Goal: Task Accomplishment & Management: Complete application form

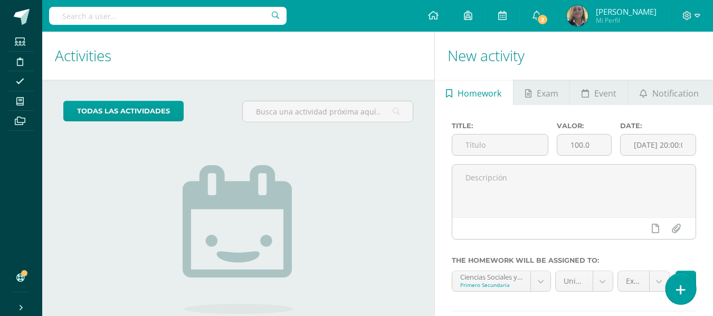
click at [683, 288] on icon at bounding box center [682, 290] width 10 height 12
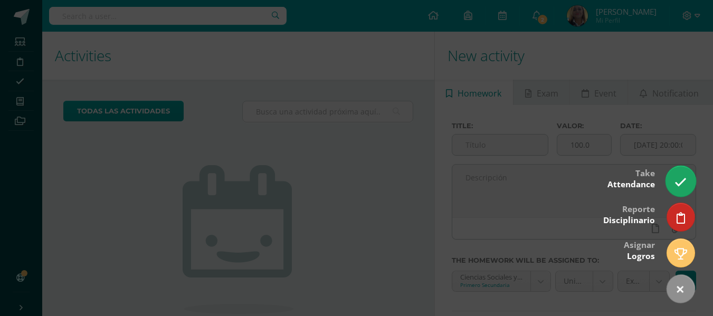
click at [680, 177] on icon at bounding box center [681, 182] width 12 height 12
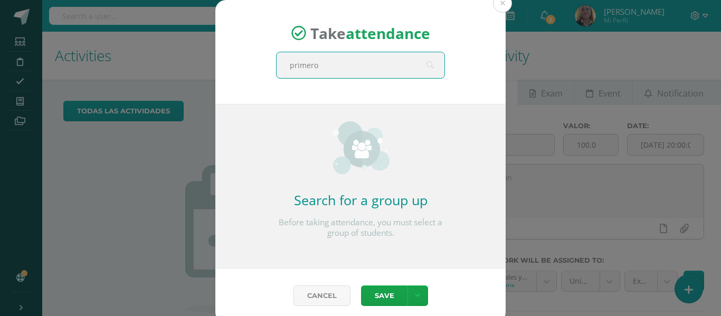
type input "primero b"
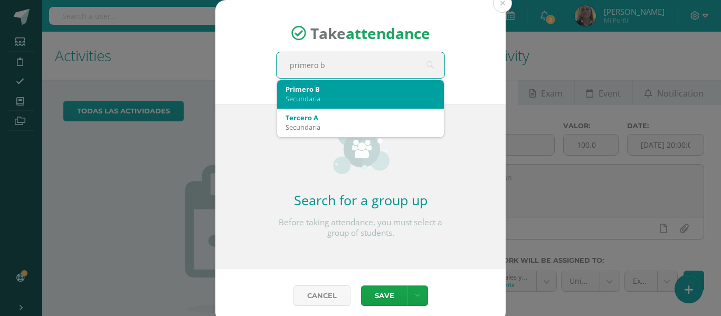
click at [333, 83] on div "Primero B Secundaria" at bounding box center [361, 93] width 150 height 27
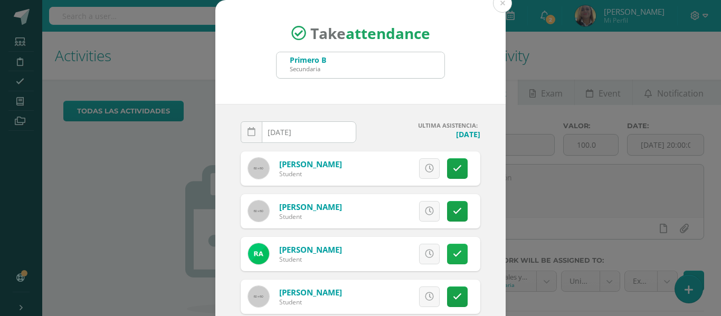
click at [453, 255] on icon at bounding box center [457, 254] width 9 height 9
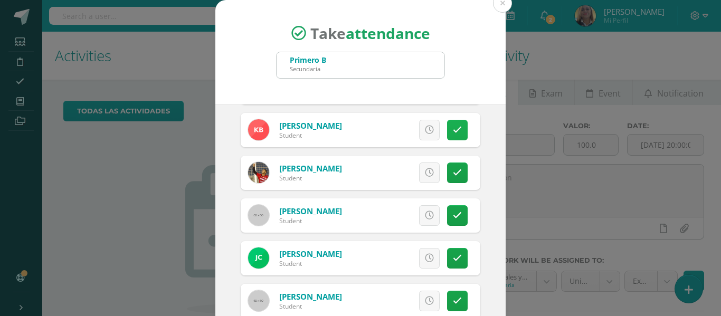
click at [453, 132] on icon at bounding box center [457, 130] width 9 height 9
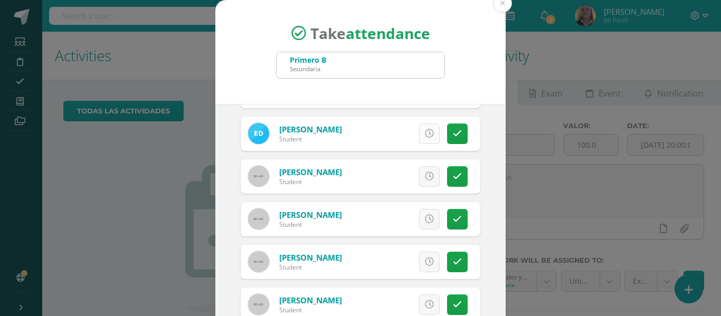
click at [425, 133] on icon at bounding box center [429, 133] width 9 height 9
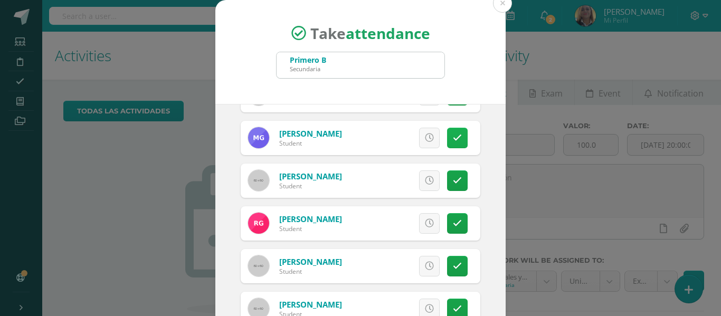
click at [453, 140] on icon at bounding box center [457, 138] width 9 height 9
click at [453, 182] on icon at bounding box center [457, 180] width 9 height 9
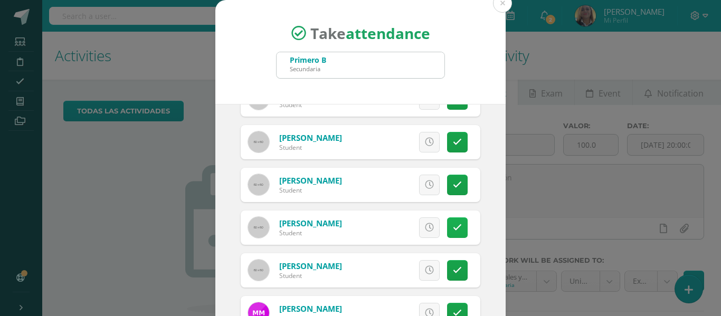
click at [453, 227] on icon at bounding box center [457, 227] width 9 height 9
click at [447, 268] on link at bounding box center [457, 270] width 21 height 21
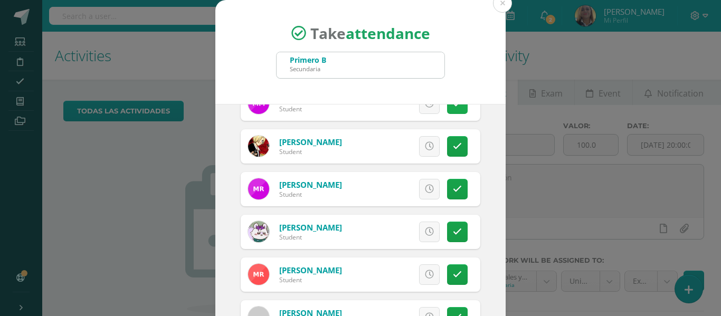
click at [447, 108] on link at bounding box center [457, 103] width 21 height 21
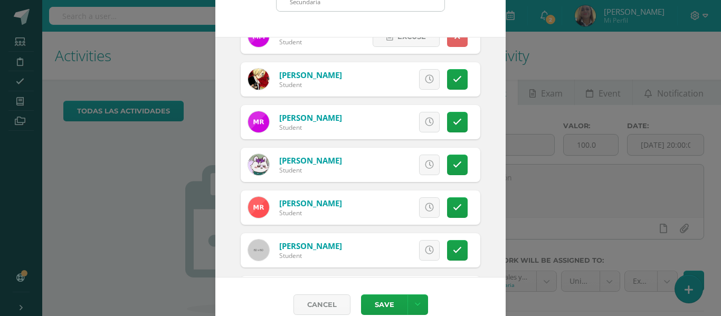
scroll to position [83, 0]
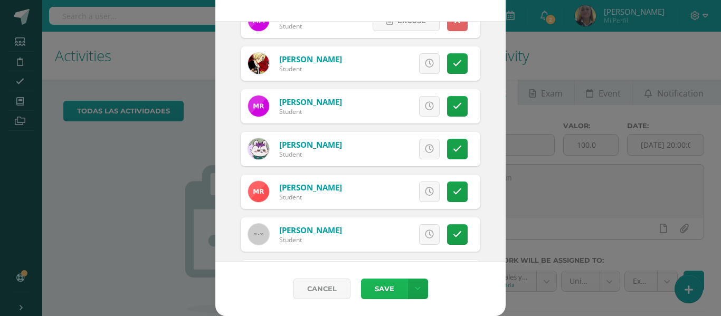
click at [378, 286] on button "Save" at bounding box center [384, 289] width 46 height 21
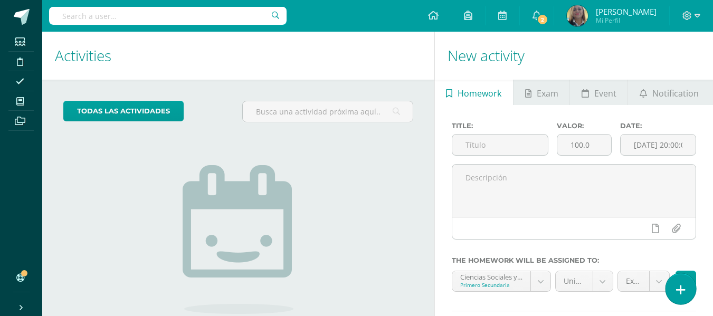
click at [673, 289] on link at bounding box center [681, 289] width 30 height 31
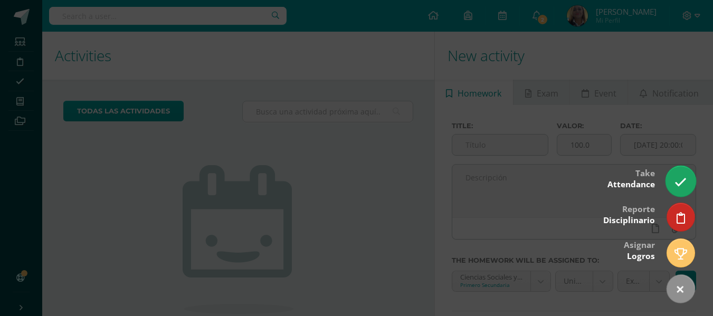
click at [680, 182] on icon at bounding box center [681, 182] width 12 height 12
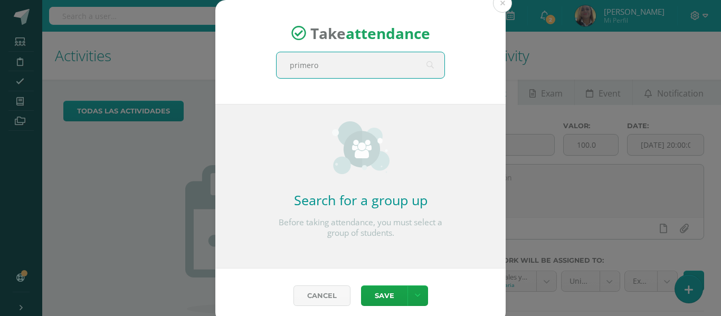
type input "primero b"
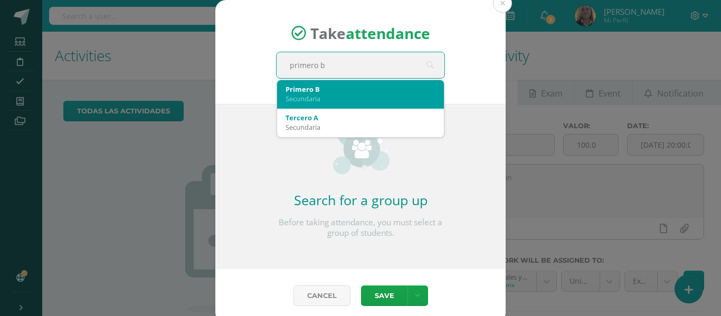
click at [290, 100] on div "Secundaria" at bounding box center [361, 99] width 150 height 10
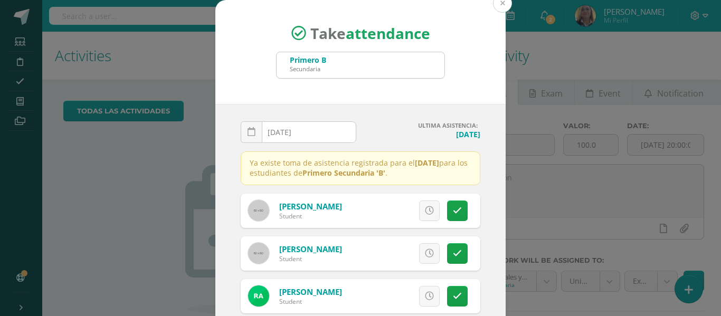
click at [496, 7] on button at bounding box center [502, 3] width 19 height 19
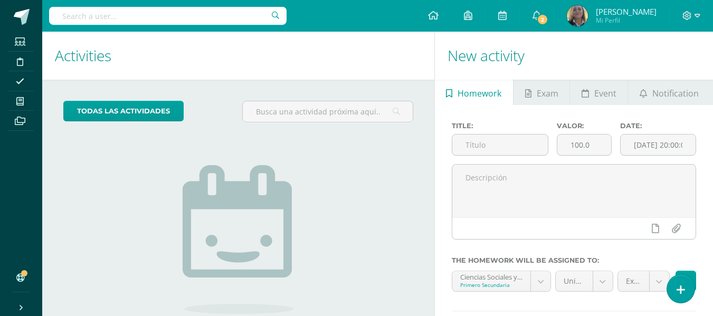
drag, startPoint x: 497, startPoint y: 92, endPoint x: 603, endPoint y: 341, distance: 270.7
